Goal: Navigation & Orientation: Find specific page/section

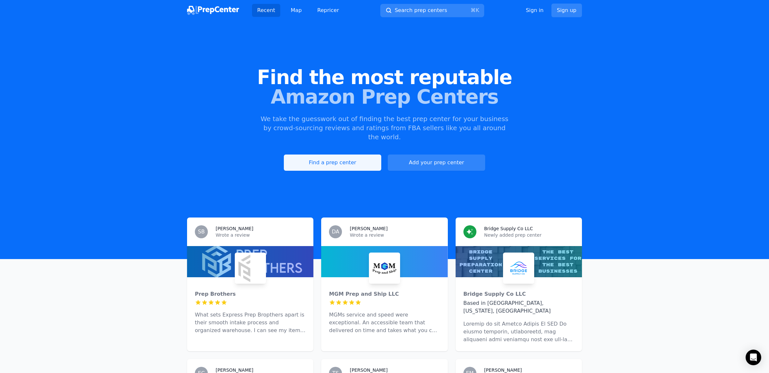
click at [338, 155] on link "Find a prep center" at bounding box center [332, 163] width 97 height 16
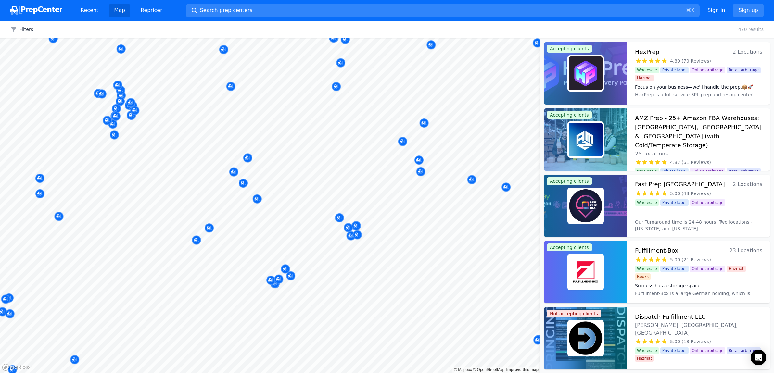
click at [391, 170] on body "Recent Map Repricer Search prep centers ⌘ K Open main menu Sign in Sign up Filt…" at bounding box center [387, 186] width 774 height 373
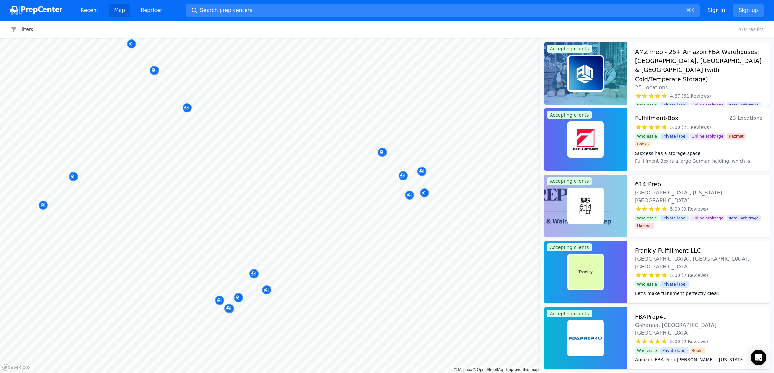
click at [346, 191] on body "Recent Map Repricer Search prep centers ⌘ K Open main menu Sign in Sign up Filt…" at bounding box center [387, 186] width 774 height 373
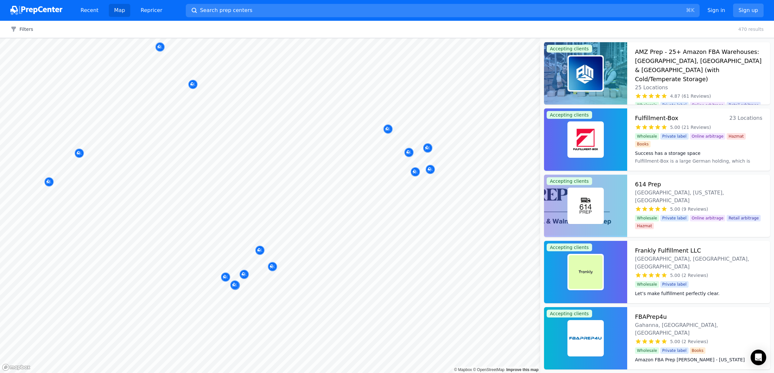
click at [355, 174] on body "Recent Map Repricer Search prep centers ⌘ K Open main menu Sign in Sign up Filt…" at bounding box center [387, 186] width 774 height 373
click at [243, 273] on icon "Map marker" at bounding box center [244, 274] width 5 height 6
click at [245, 273] on icon "Map marker" at bounding box center [244, 274] width 5 height 6
click at [240, 243] on div at bounding box center [259, 243] width 125 height 5
click at [248, 241] on div at bounding box center [259, 243] width 125 height 5
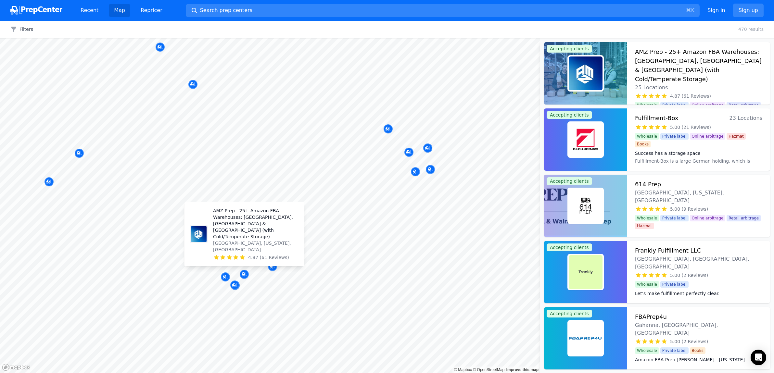
click at [248, 236] on p "AMZ Prep - 25+ Amazon FBA Warehouses: [GEOGRAPHIC_DATA], [GEOGRAPHIC_DATA] & [G…" at bounding box center [256, 223] width 86 height 32
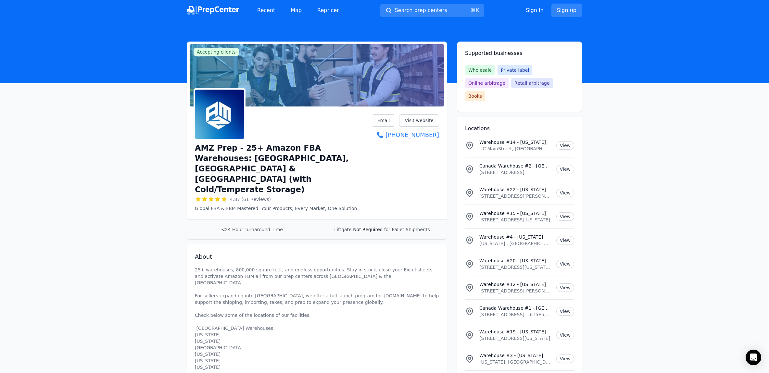
click at [399, 163] on div "AMZ Prep - 25+ Amazon FBA Warehouses: [GEOGRAPHIC_DATA], [GEOGRAPHIC_DATA] & [G…" at bounding box center [317, 162] width 244 height 97
